Goal: Information Seeking & Learning: Learn about a topic

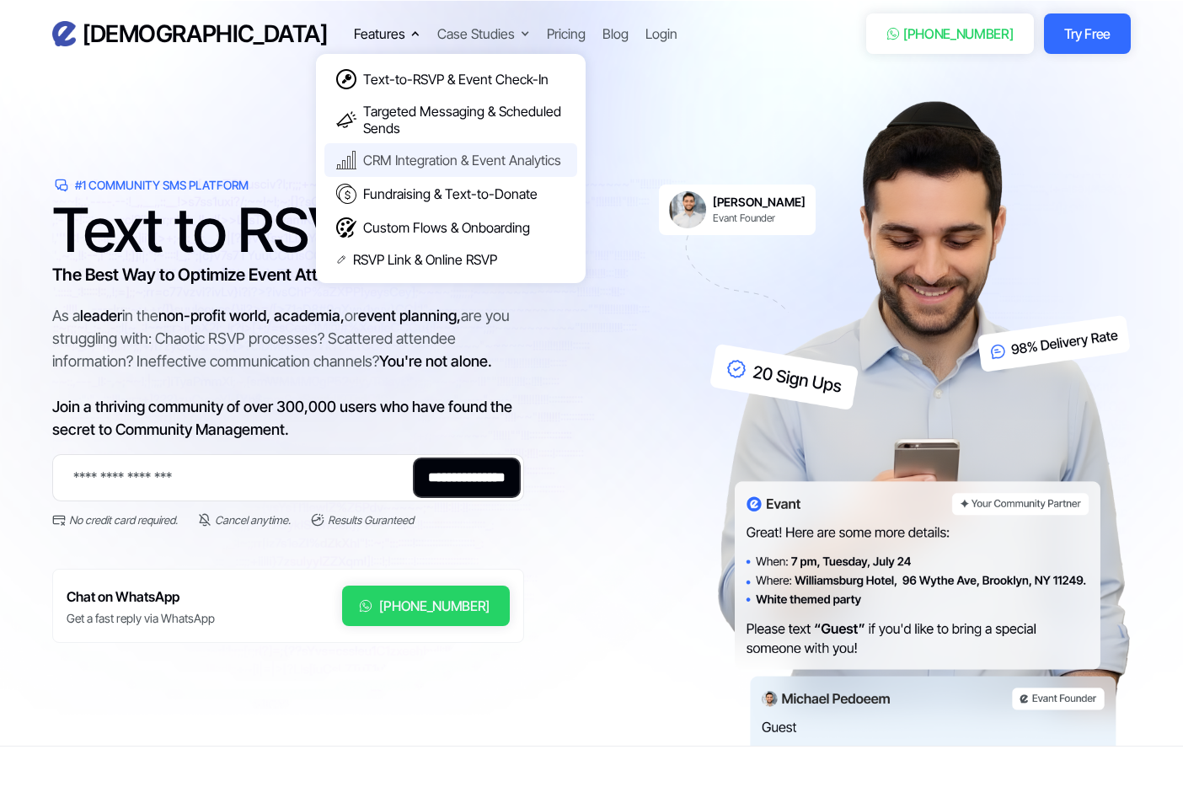
click at [363, 155] on div "CRM Integration & Event Analytics" at bounding box center [462, 160] width 198 height 17
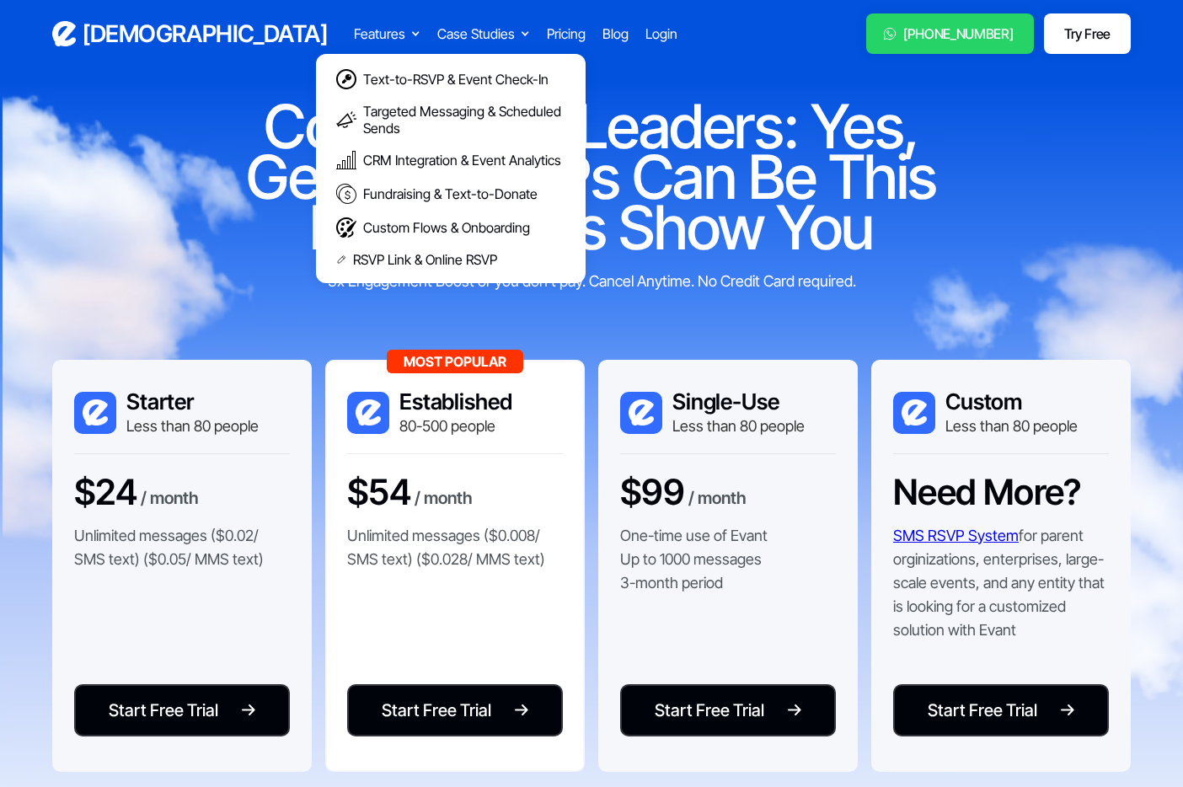
click at [354, 34] on div "Features" at bounding box center [379, 34] width 51 height 20
click at [353, 258] on div "RSVP Link & Online RSVP" at bounding box center [425, 259] width 144 height 17
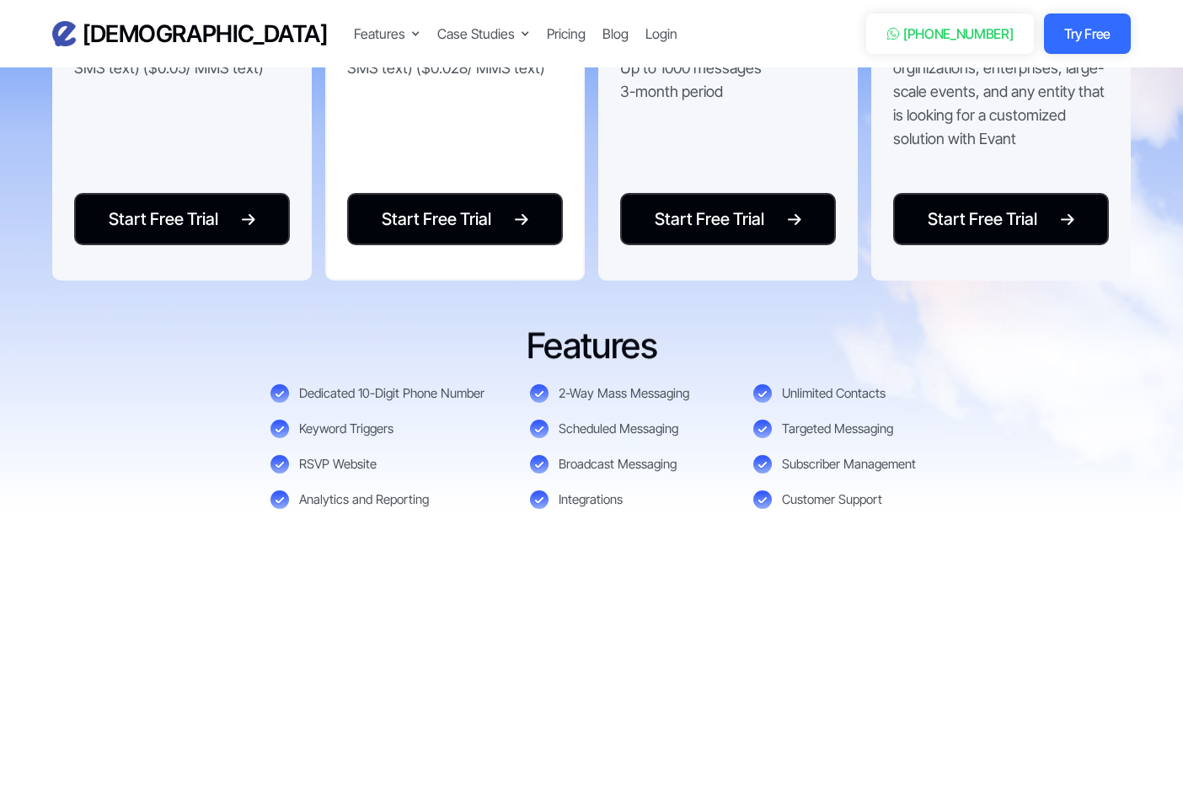
scroll to position [3783, 0]
